Goal: Task Accomplishment & Management: Manage account settings

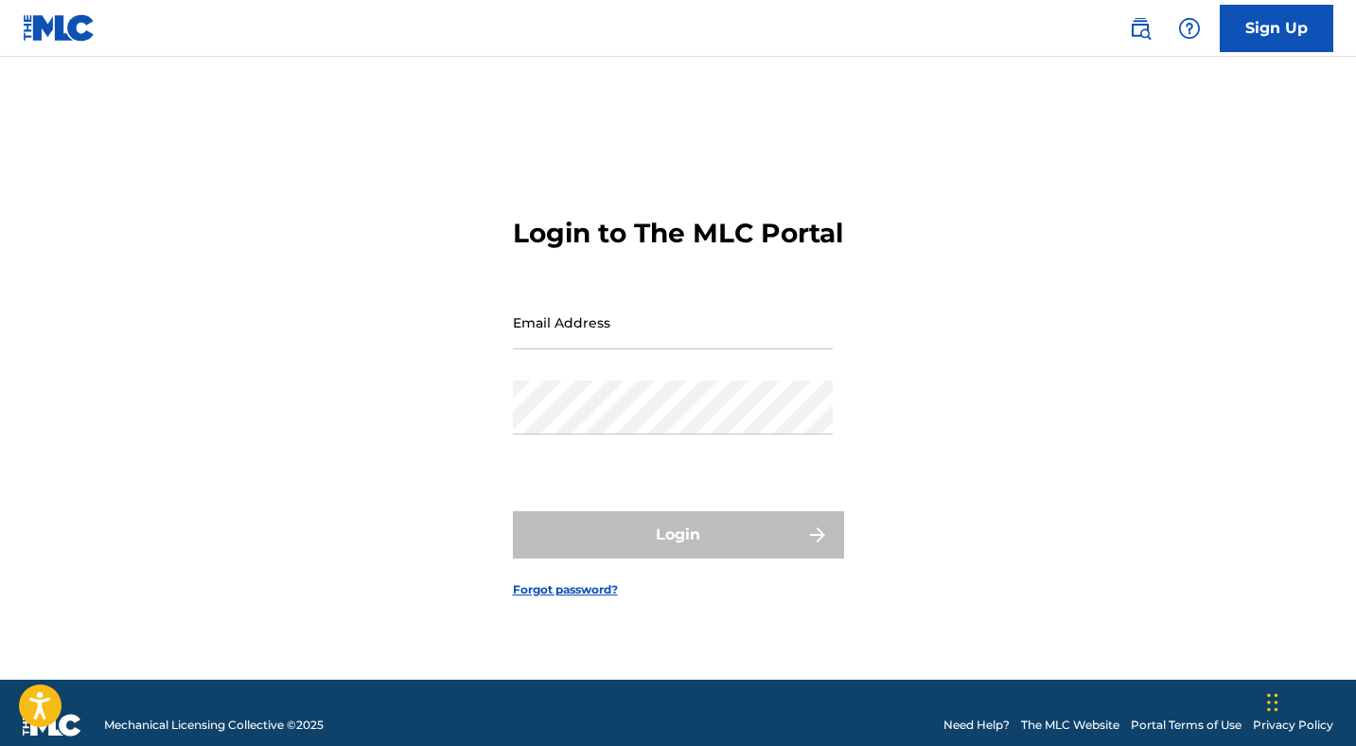
click at [587, 345] on input "Email Address" at bounding box center [673, 322] width 320 height 54
type input "[EMAIL_ADDRESS][DOMAIN_NAME]"
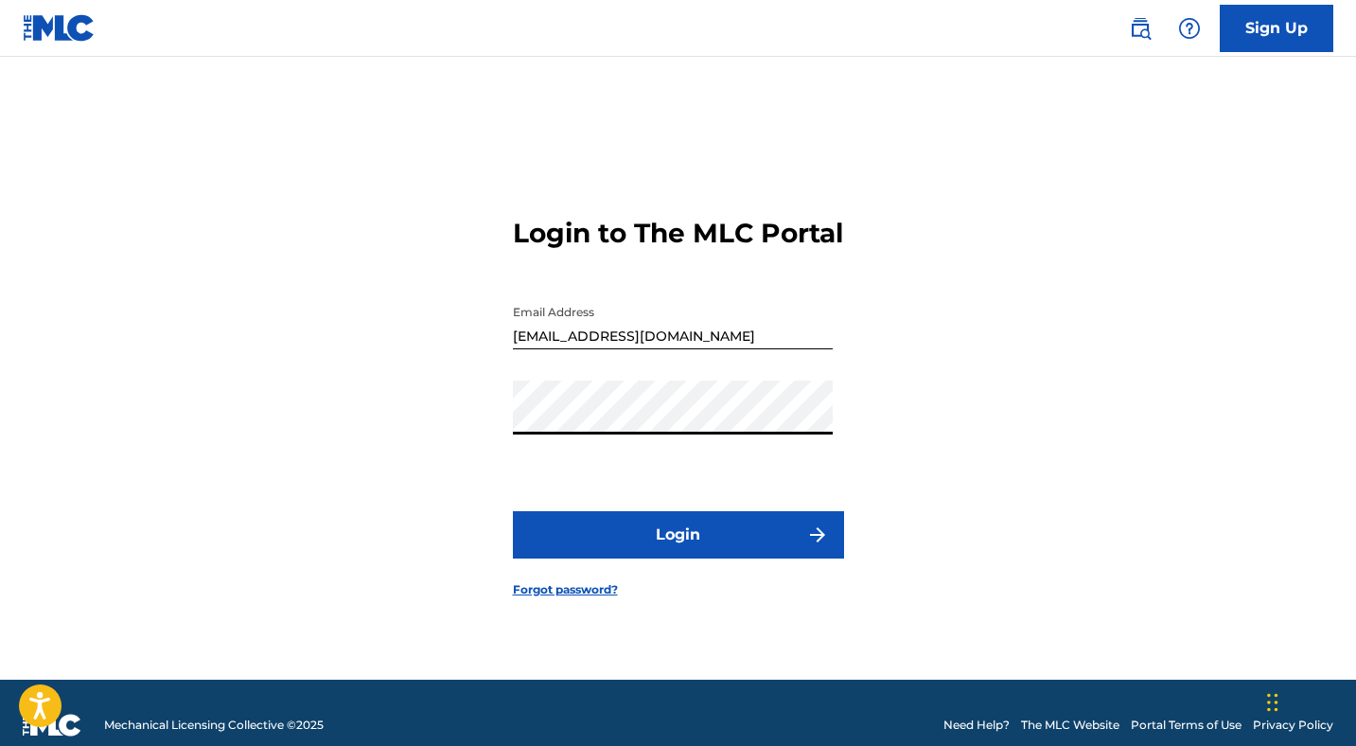
click at [513, 511] on button "Login" at bounding box center [678, 534] width 331 height 47
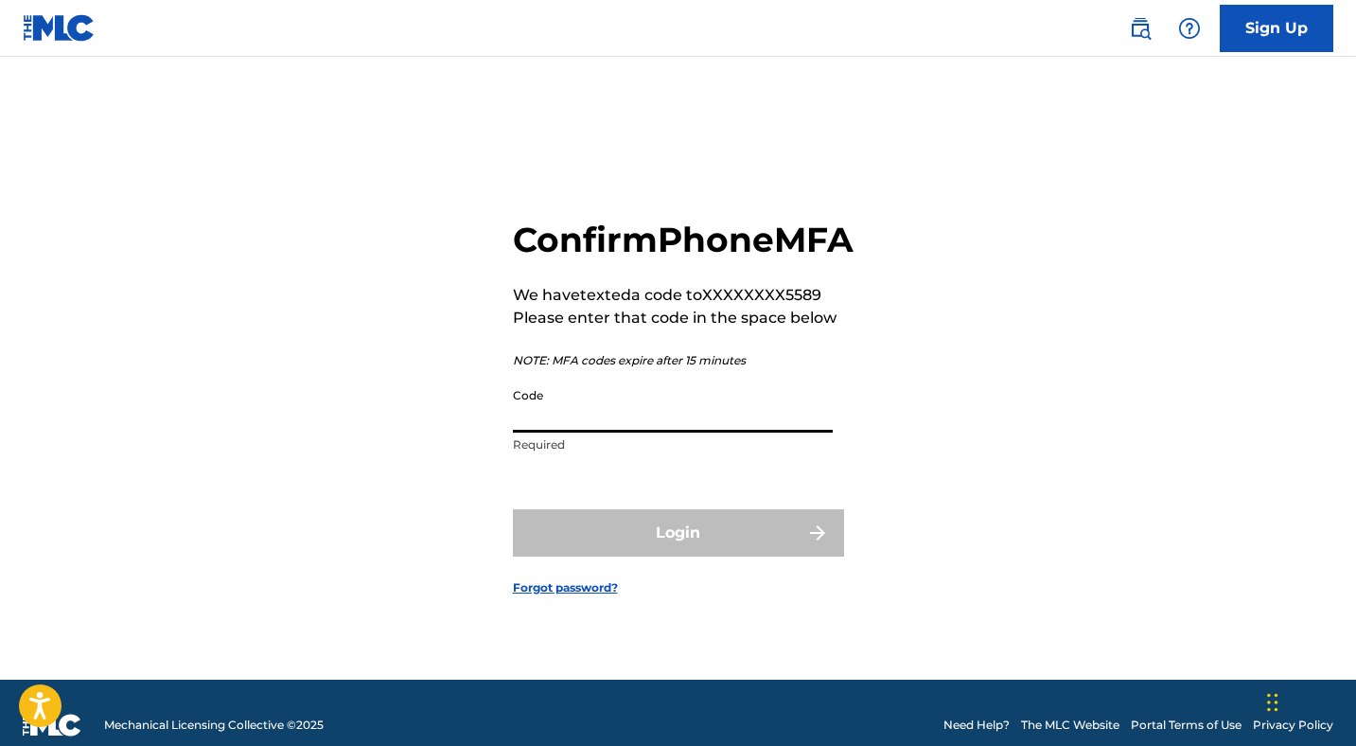
click at [627, 432] on input "Code" at bounding box center [673, 406] width 320 height 54
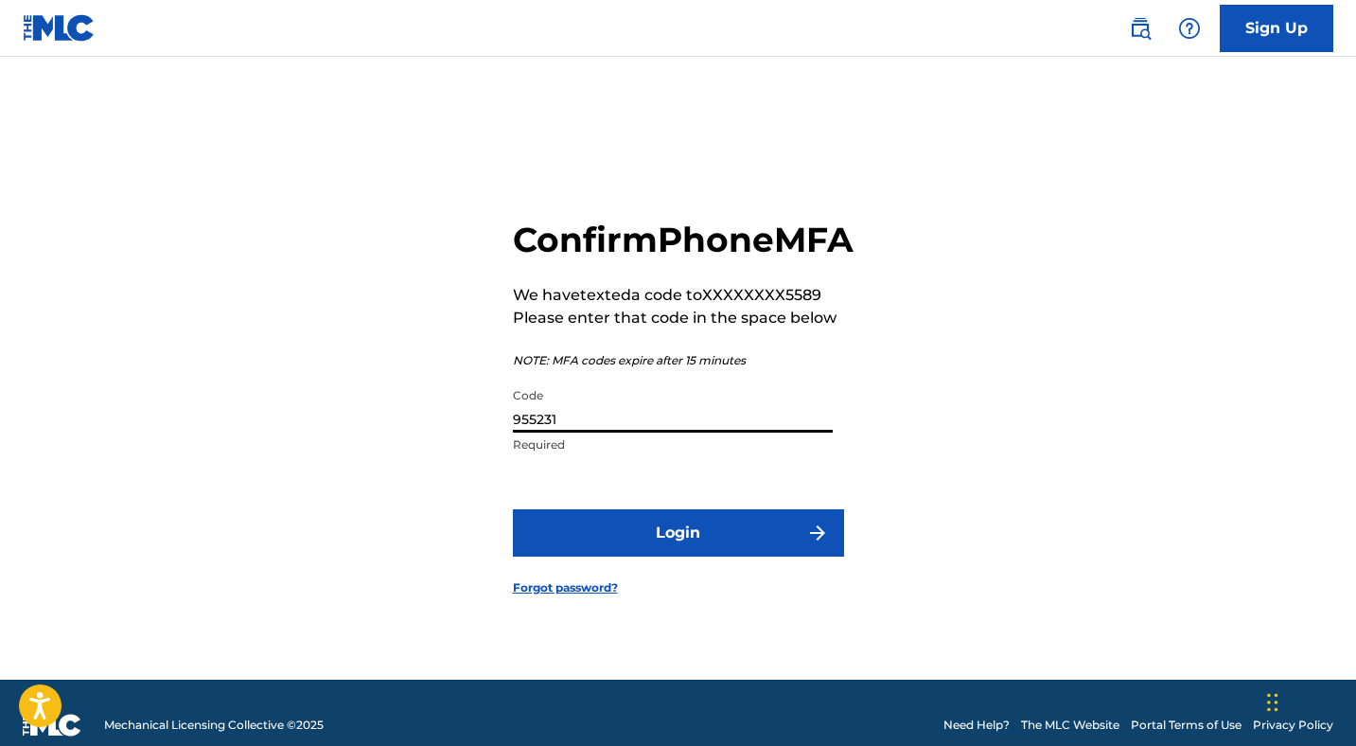
type input "955231"
click at [513, 509] on button "Login" at bounding box center [678, 532] width 331 height 47
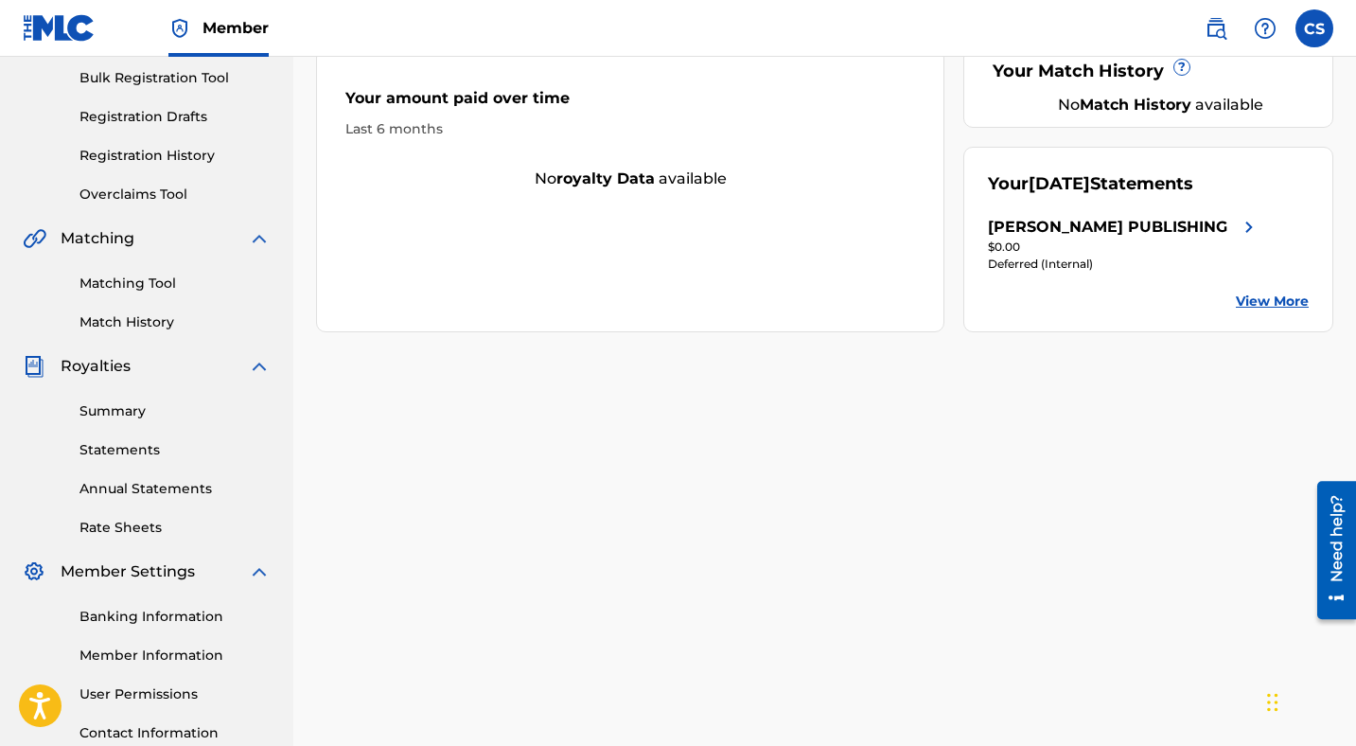
scroll to position [428, 0]
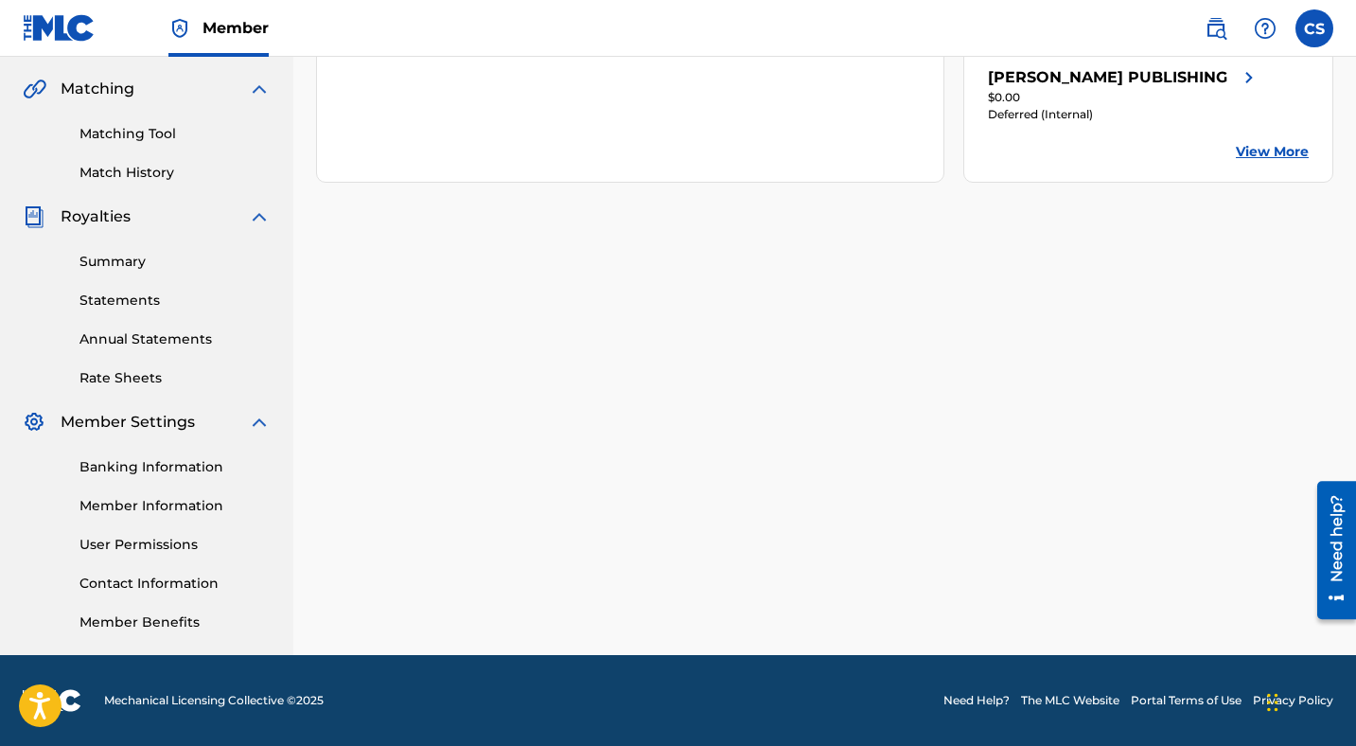
click at [145, 520] on div "Banking Information Member Information User Permissions Contact Information Mem…" at bounding box center [147, 532] width 248 height 199
click at [145, 514] on link "Member Information" at bounding box center [174, 506] width 191 height 20
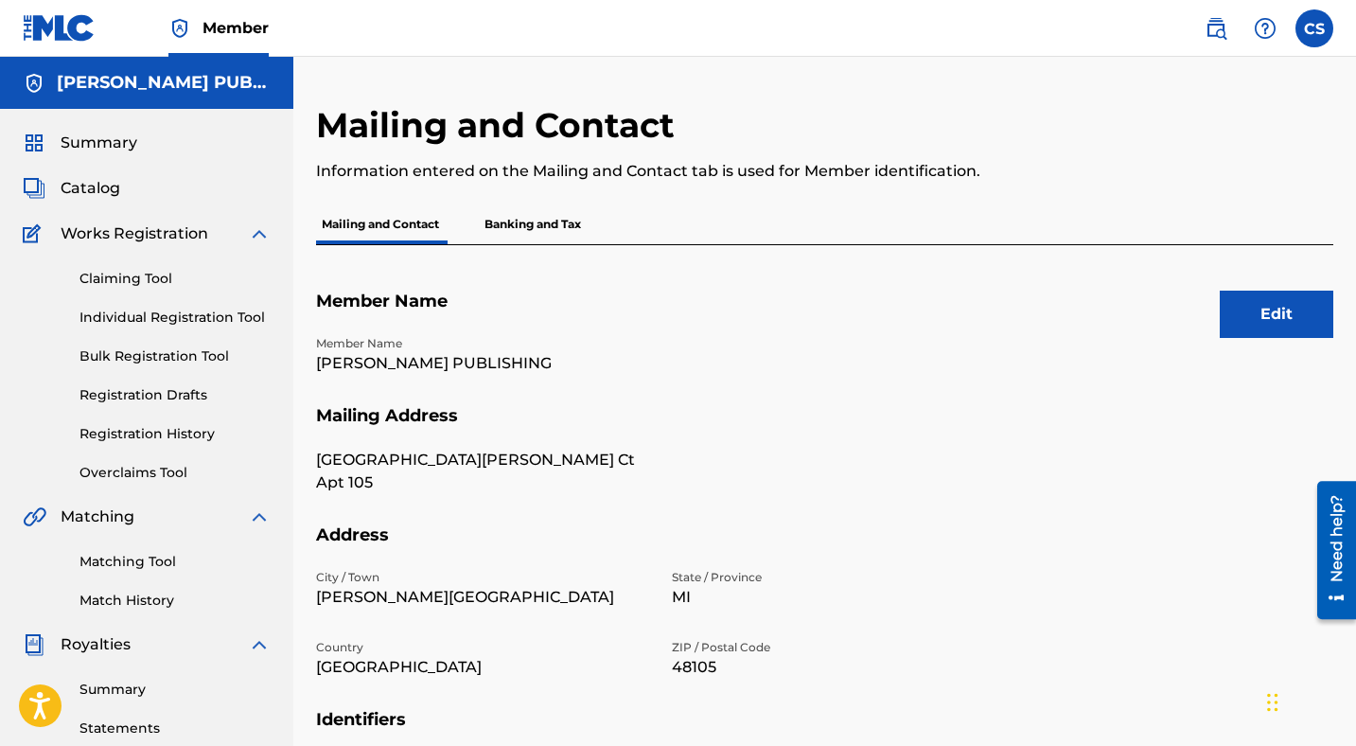
click at [1277, 323] on button "Edit" at bounding box center [1277, 314] width 114 height 47
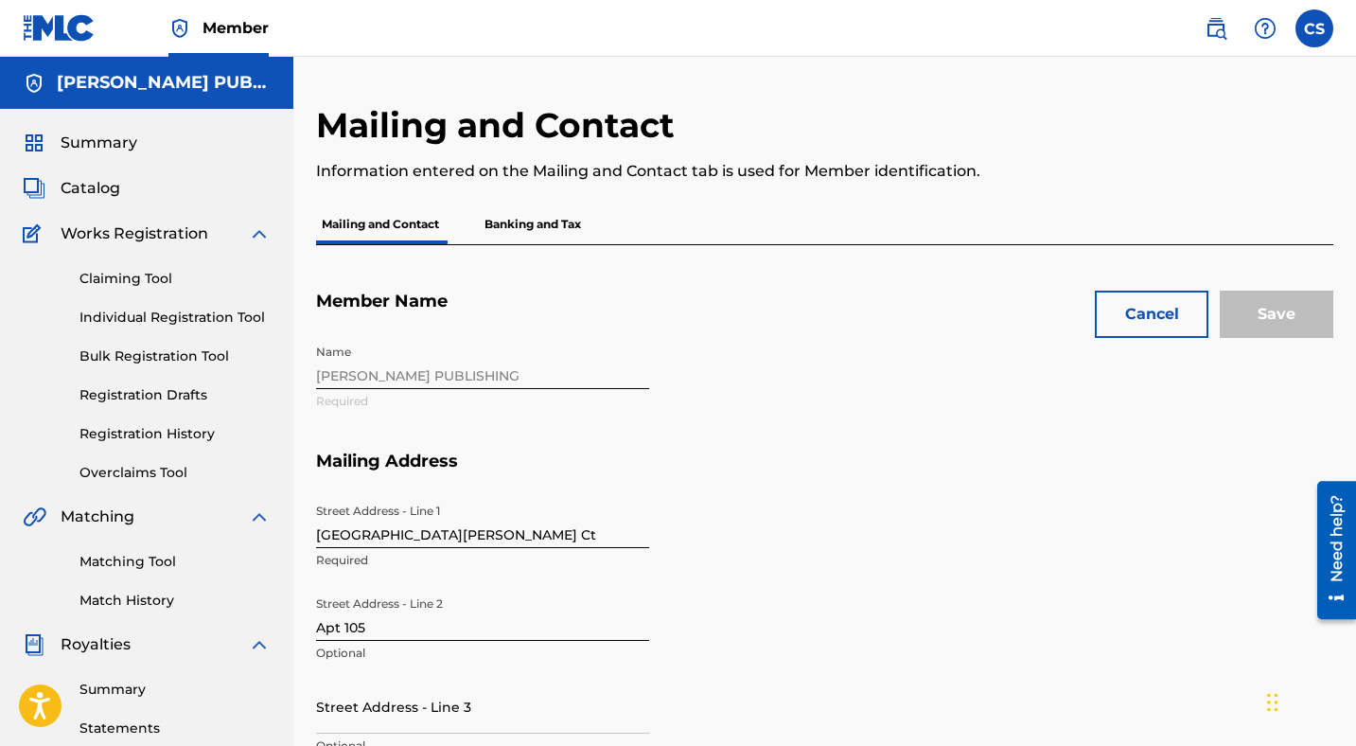
click at [380, 538] on input "[GEOGRAPHIC_DATA][PERSON_NAME] Ct" at bounding box center [482, 521] width 333 height 54
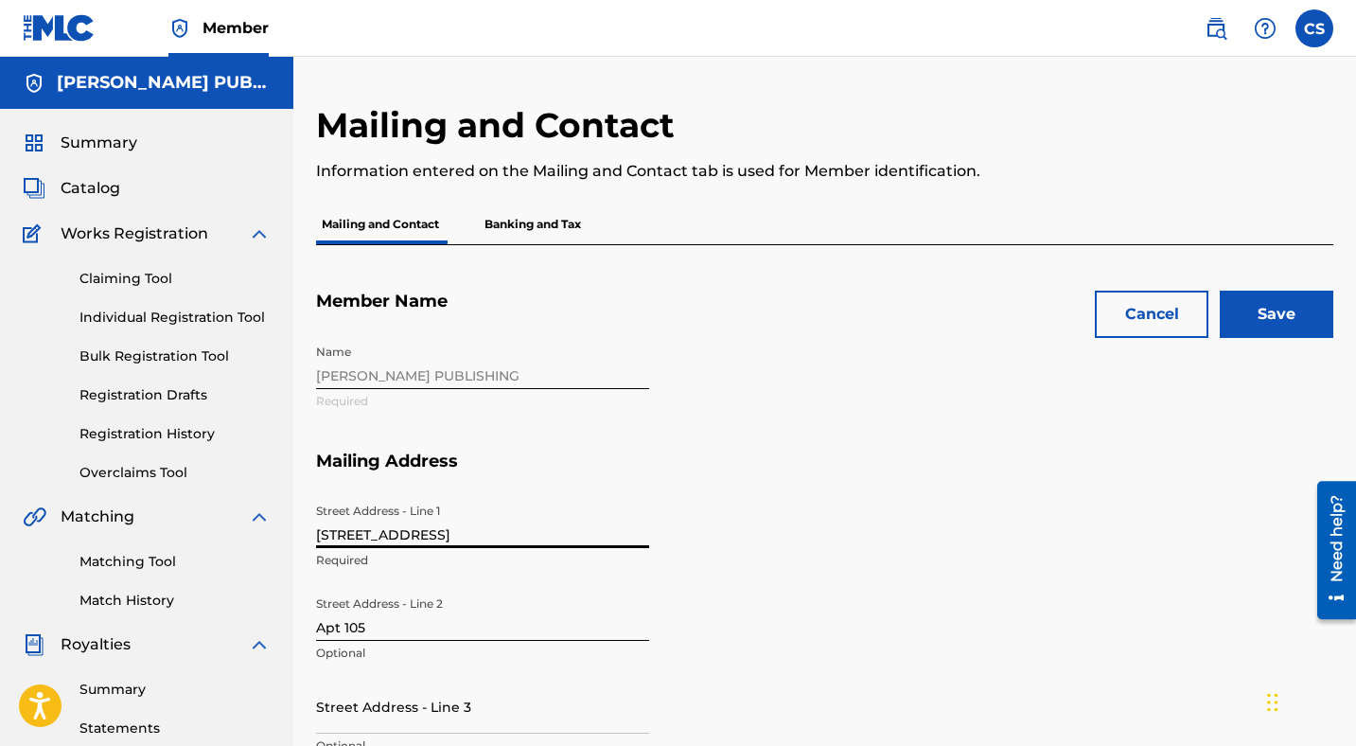
type input "[STREET_ADDRESS]"
click at [1278, 315] on input "Save" at bounding box center [1277, 314] width 114 height 47
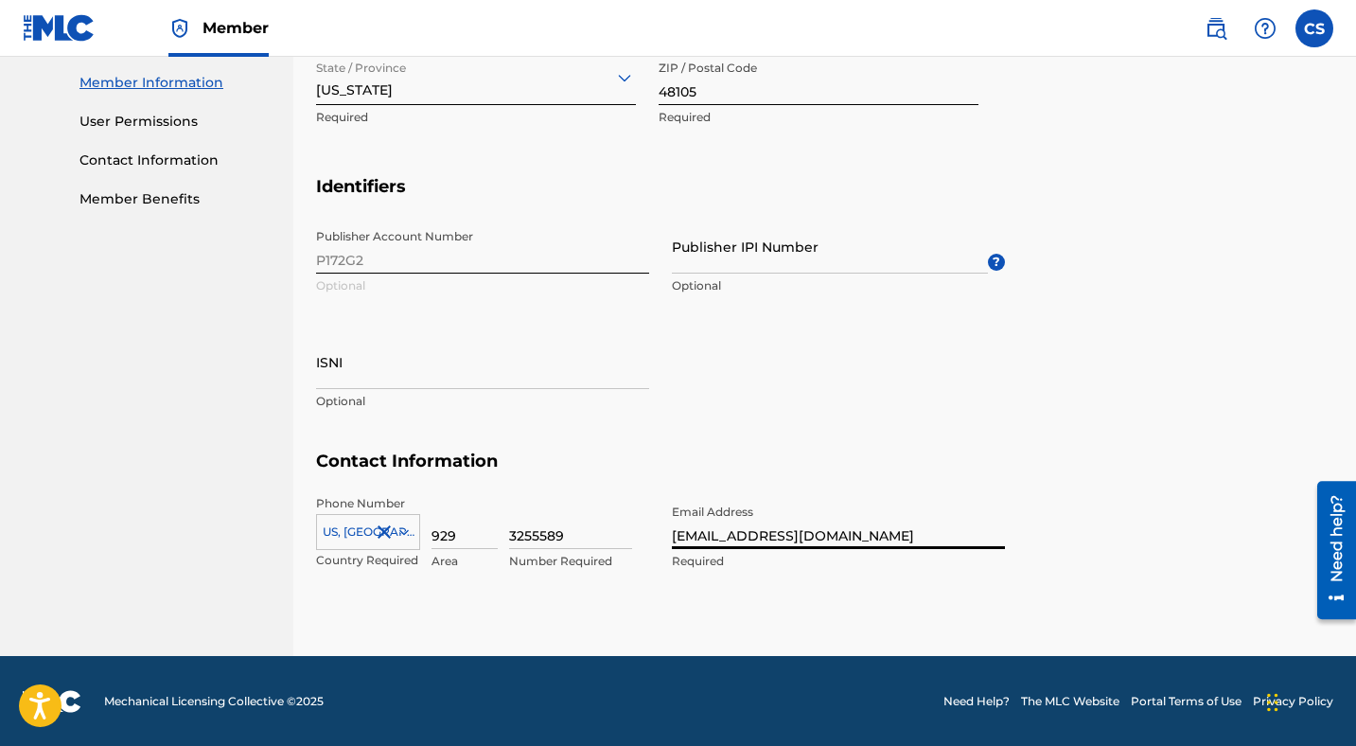
type input "[EMAIL_ADDRESS][DOMAIN_NAME]"
click at [957, 419] on div "Publisher Account Number P172G2 Optional Publisher IPI Number Optional ? ISNI O…" at bounding box center [660, 335] width 689 height 231
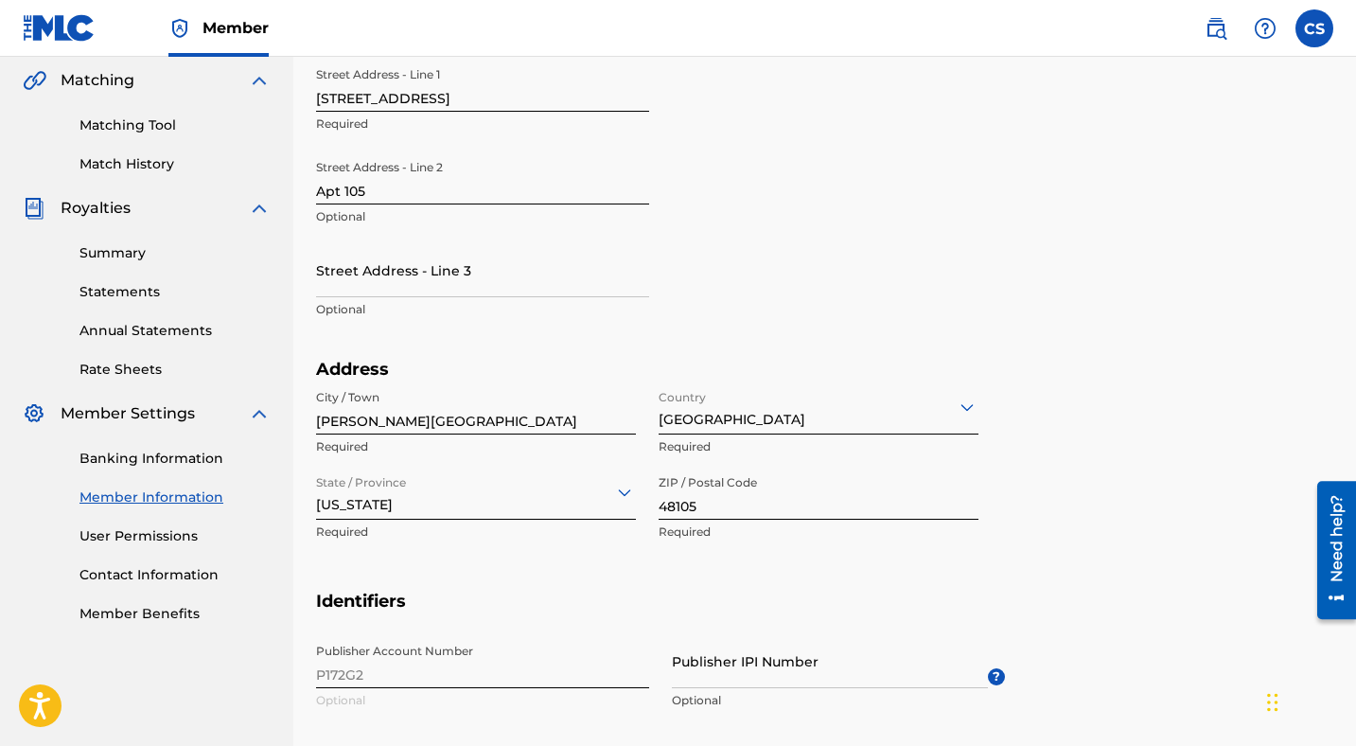
scroll to position [0, 0]
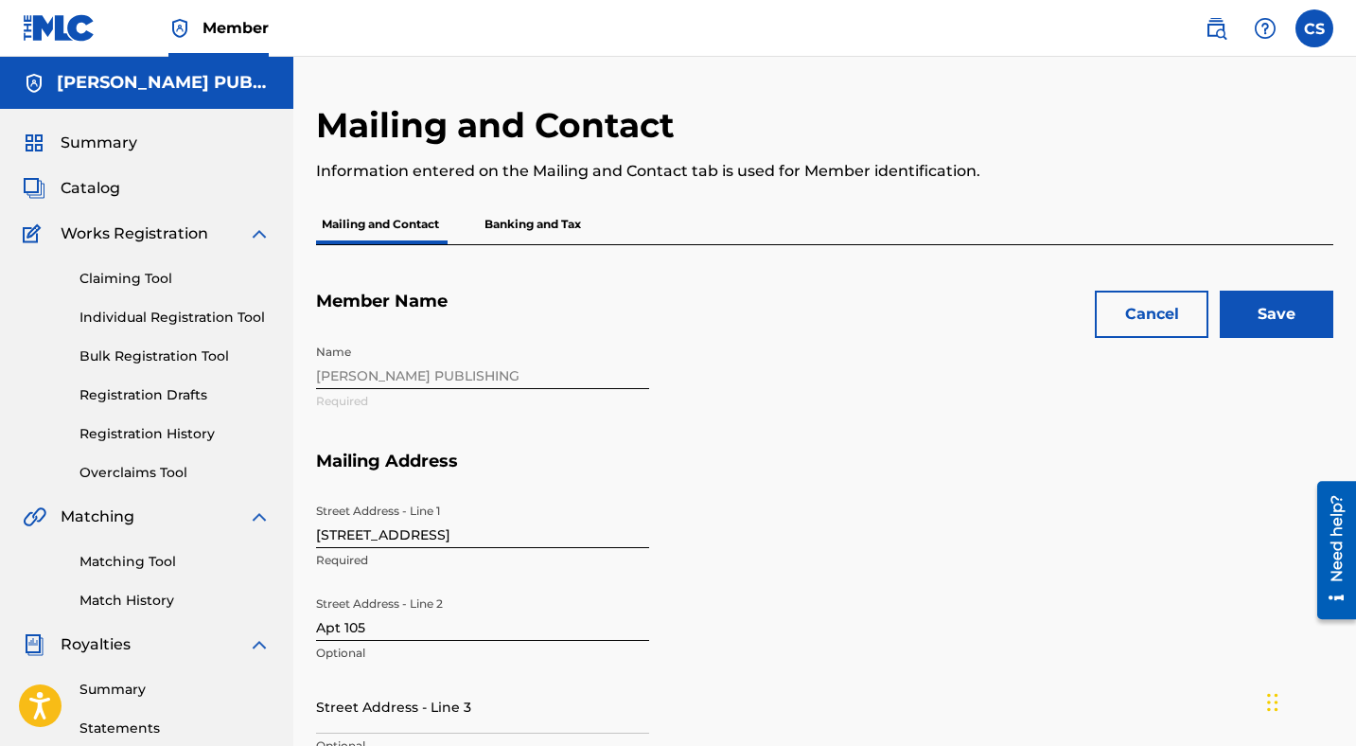
click at [1285, 294] on input "Save" at bounding box center [1277, 314] width 114 height 47
